Goal: Information Seeking & Learning: Learn about a topic

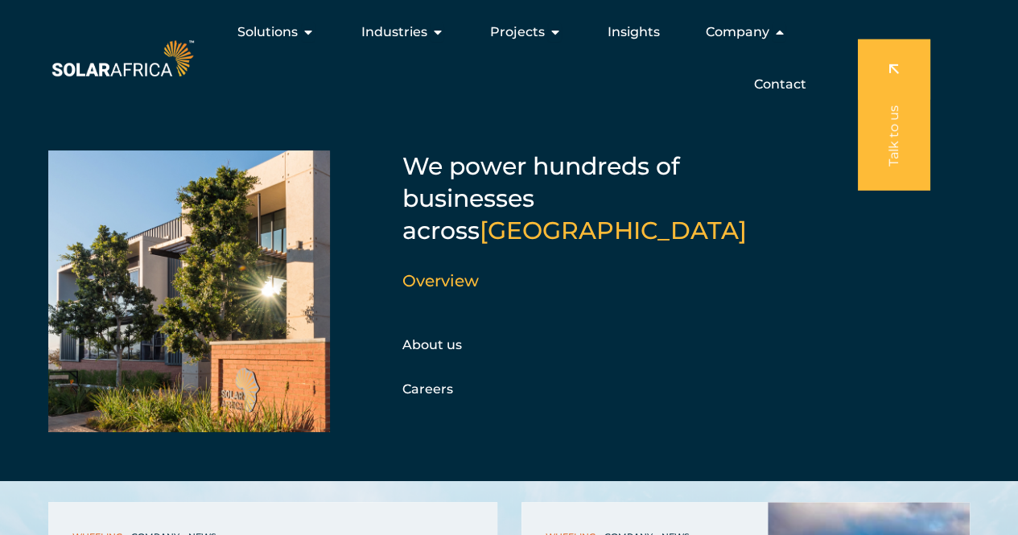
scroll to position [3620, 0]
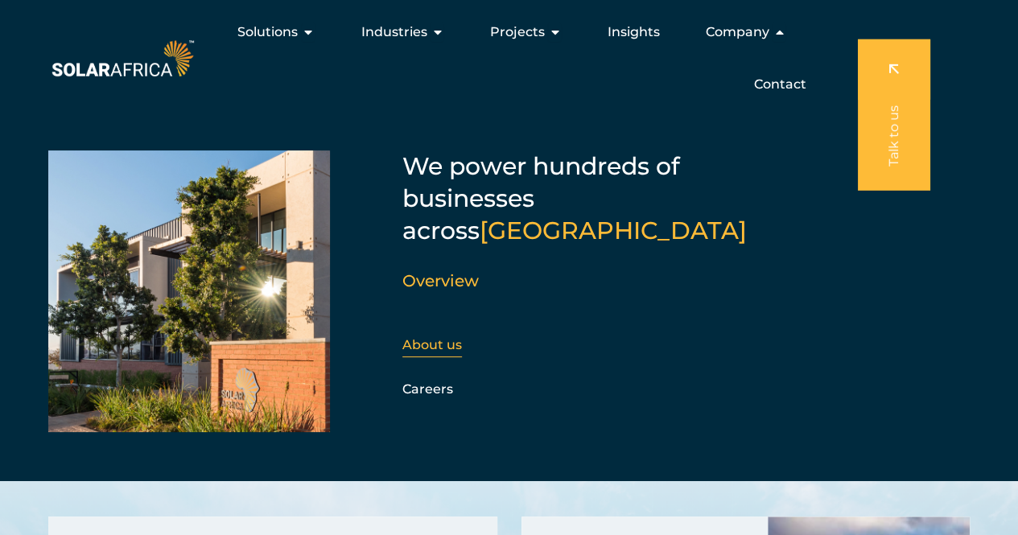
click at [432, 337] on link "About us" at bounding box center [432, 344] width 60 height 15
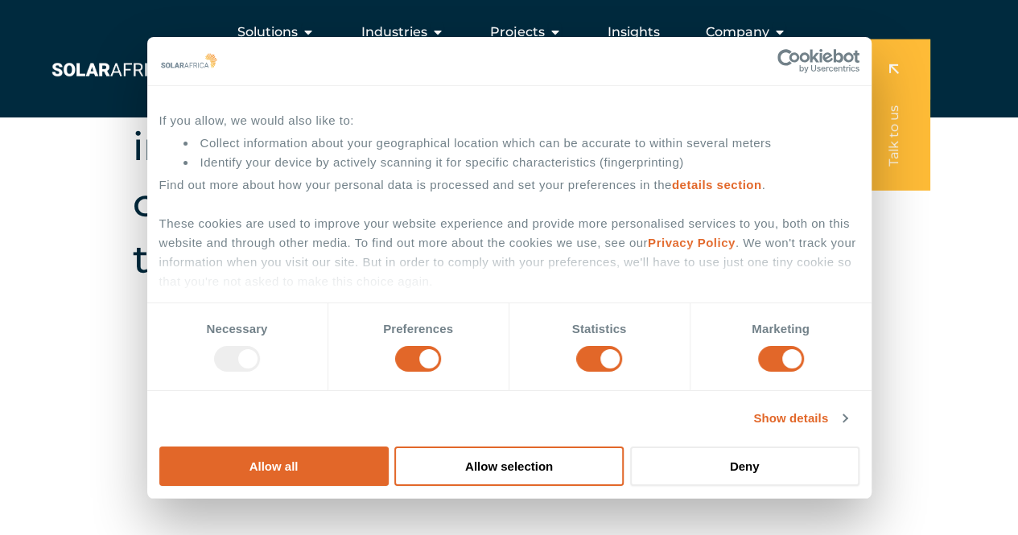
scroll to position [161, 0]
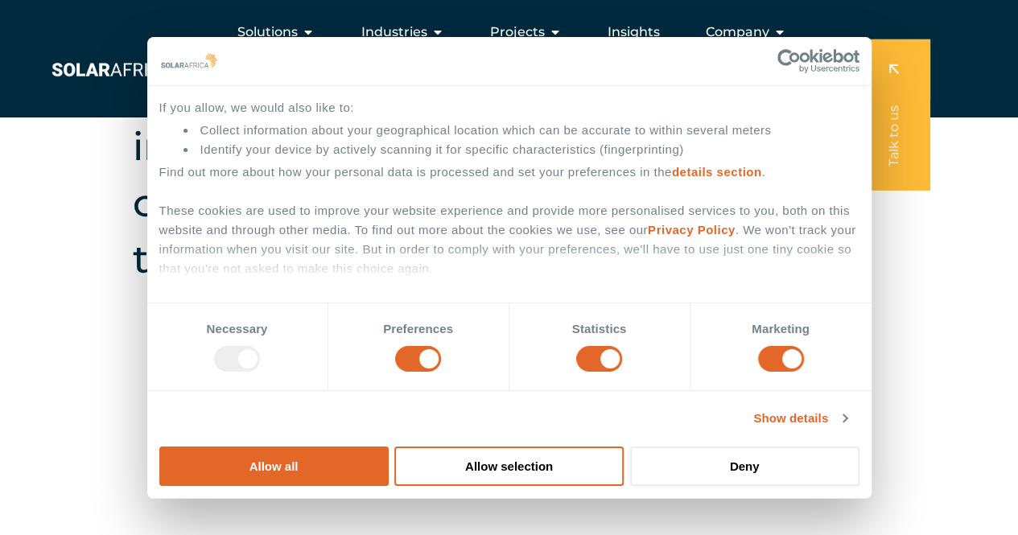
drag, startPoint x: 833, startPoint y: 290, endPoint x: 766, endPoint y: 310, distance: 69.5
click at [389, 446] on button "Allow all" at bounding box center [273, 465] width 229 height 39
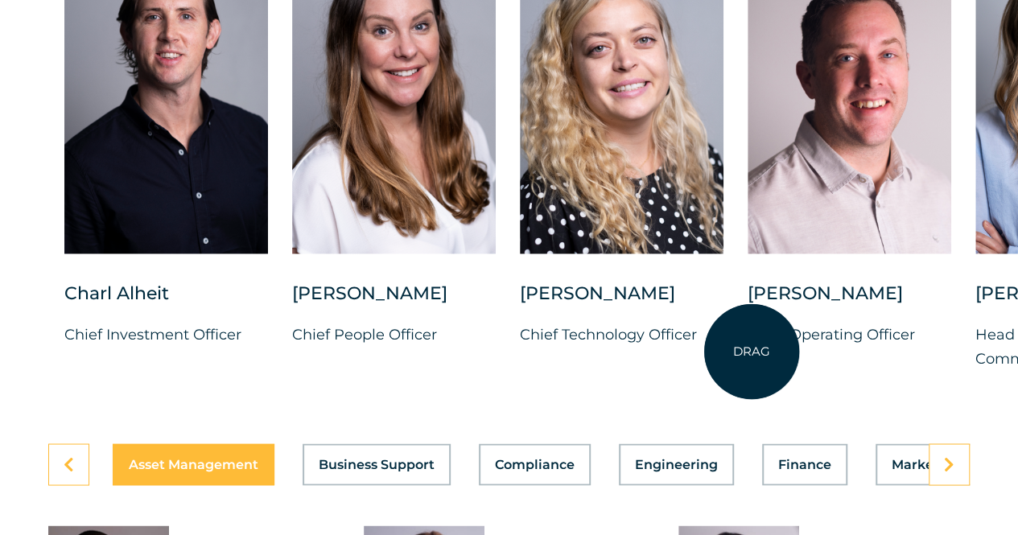
scroll to position [4254, 0]
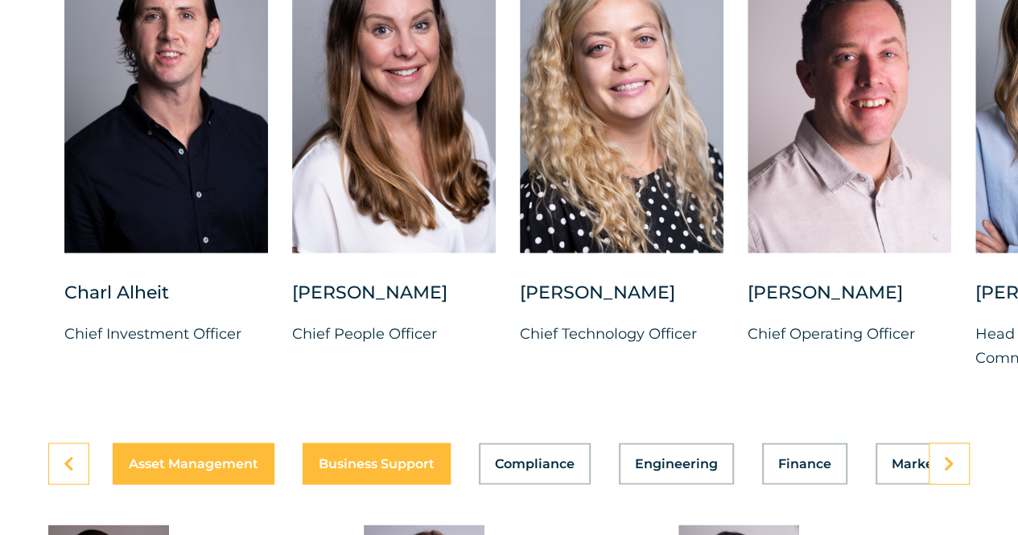
click at [343, 470] on span "Business Support" at bounding box center [377, 463] width 116 height 13
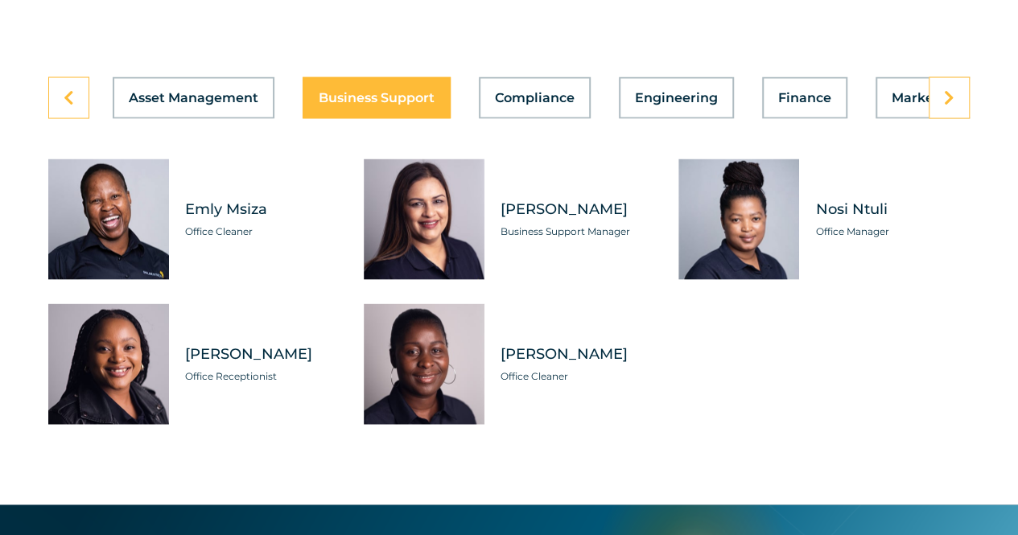
scroll to position [4656, 0]
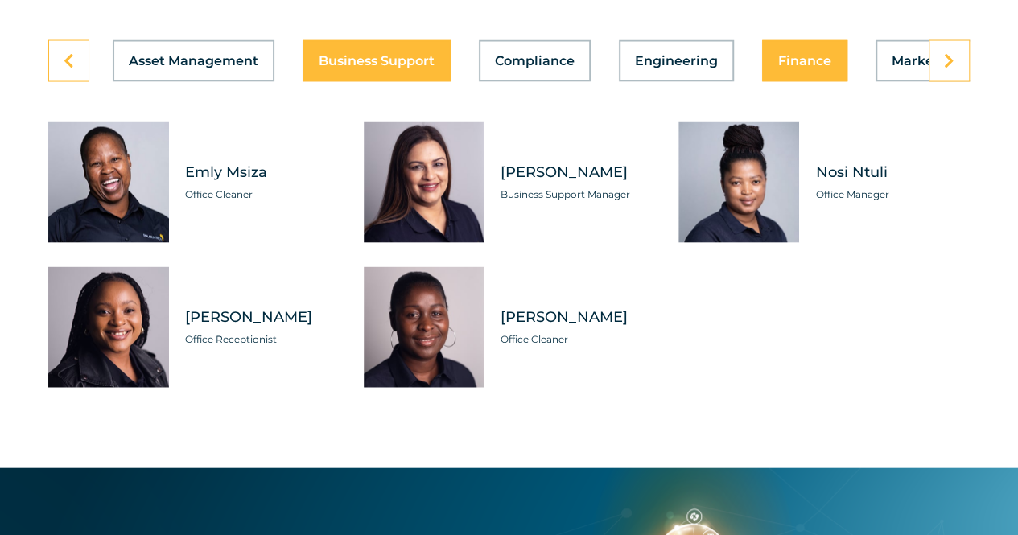
click at [792, 82] on button "Finance" at bounding box center [804, 61] width 85 height 42
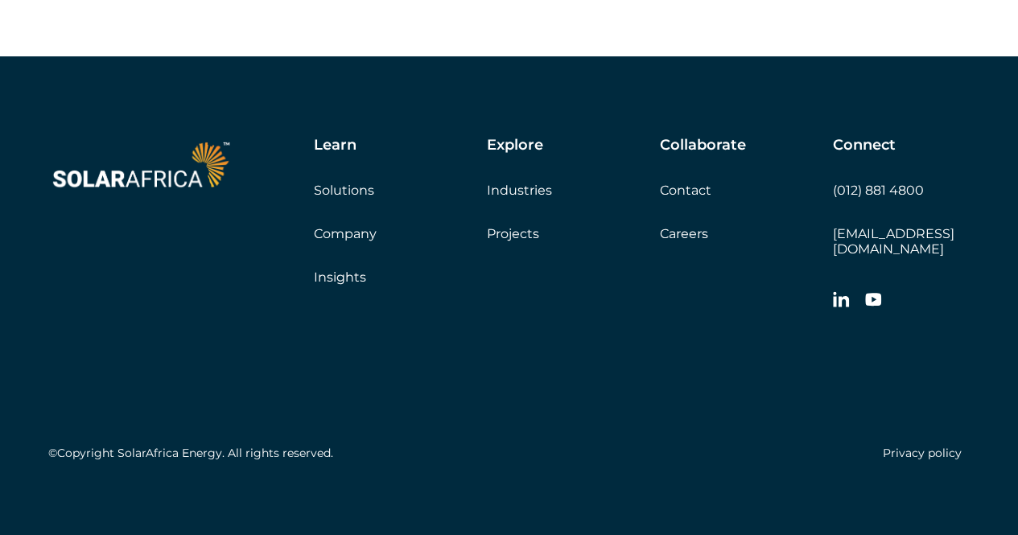
scroll to position [6345, 0]
